Goal: Obtain resource: Obtain resource

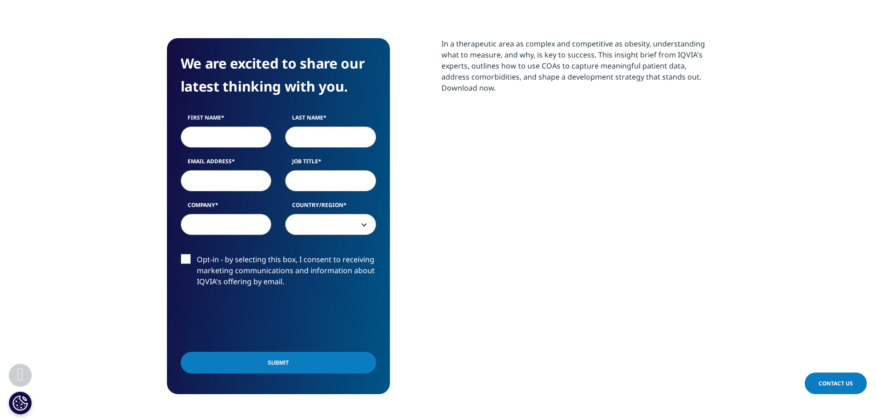
scroll to position [368, 0]
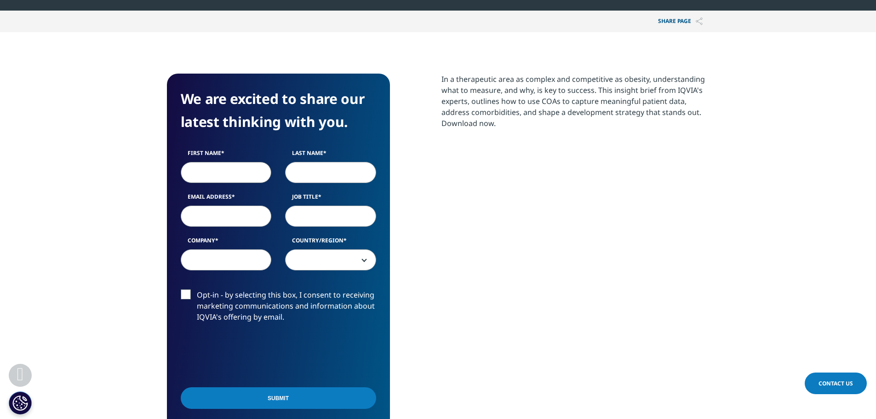
click at [187, 167] on input "First Name" at bounding box center [226, 172] width 91 height 21
type input "Jennifer"
type input "Jackman"
type input "jmg69@duke.edu"
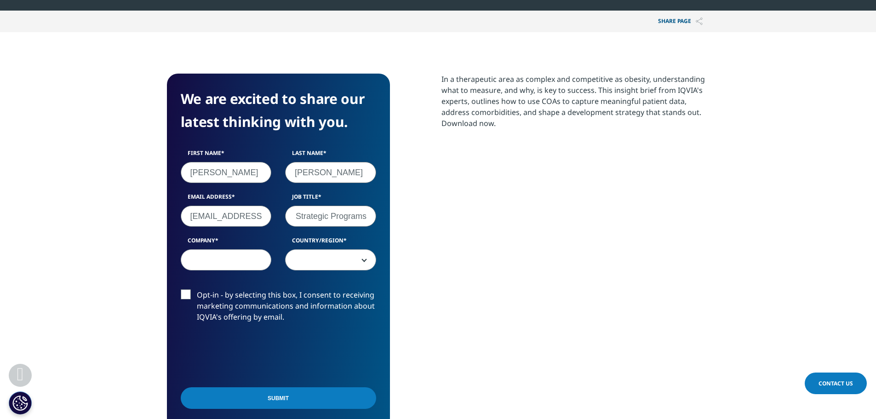
type input "AD, Strategic Programs"
click at [209, 254] on input "Company" at bounding box center [226, 259] width 91 height 21
type input "DCRI"
click at [354, 263] on span at bounding box center [331, 260] width 90 height 21
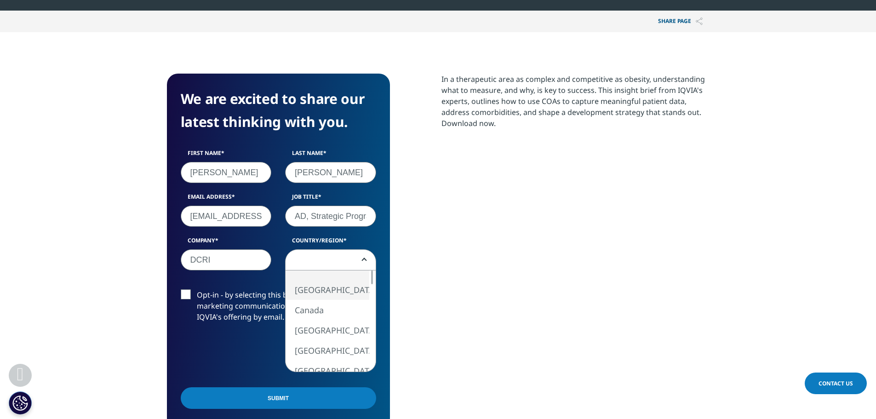
select select "[GEOGRAPHIC_DATA]"
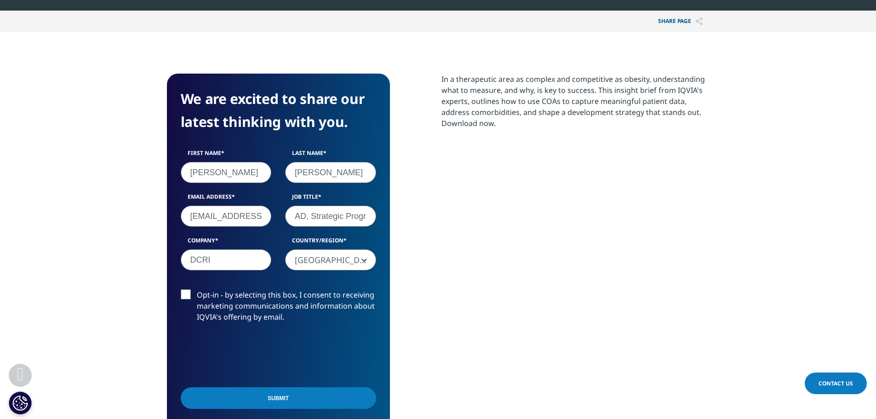
click at [284, 401] on input "Submit" at bounding box center [278, 398] width 195 height 22
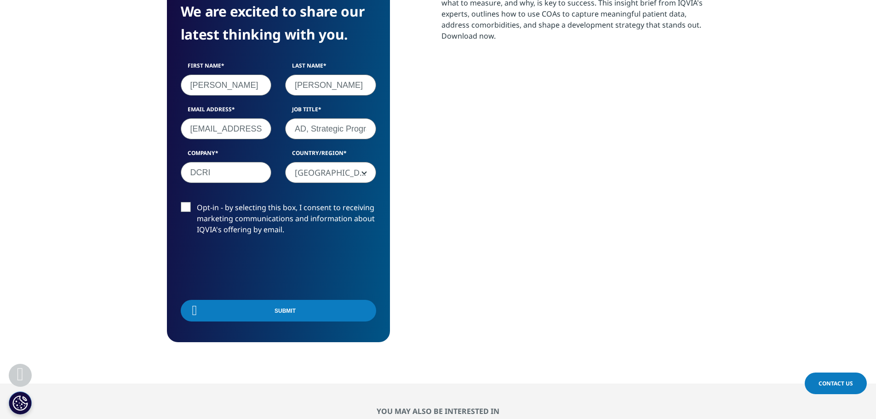
scroll to position [85, 543]
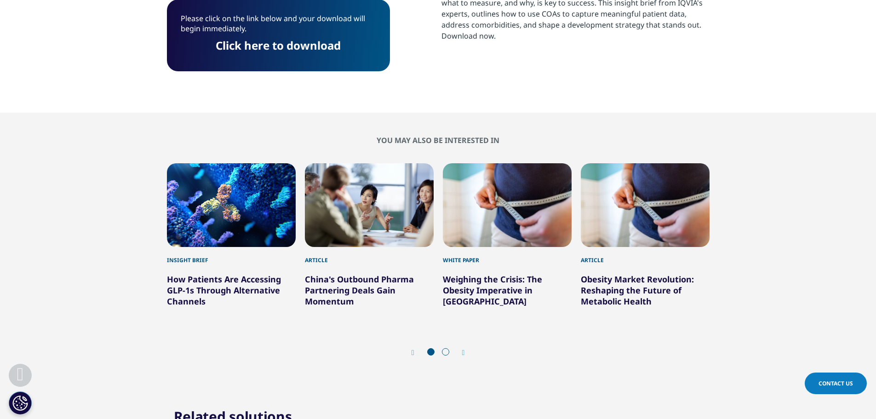
drag, startPoint x: 277, startPoint y: 43, endPoint x: 280, endPoint y: 47, distance: 4.7
click at [277, 43] on link "Click here to download" at bounding box center [278, 45] width 125 height 15
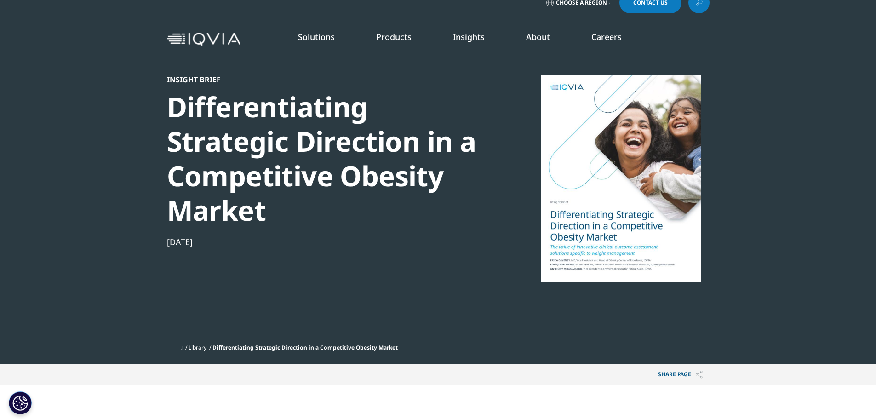
scroll to position [0, 0]
